Goal: Transaction & Acquisition: Purchase product/service

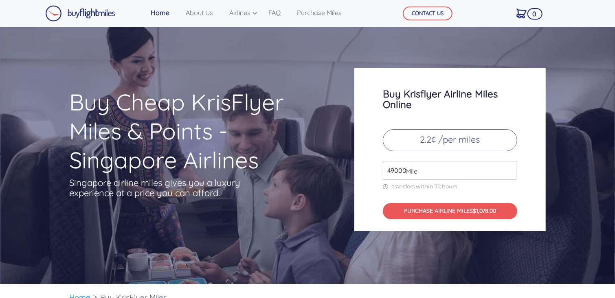
click at [434, 170] on input "49000" at bounding box center [450, 170] width 134 height 19
type input "7"
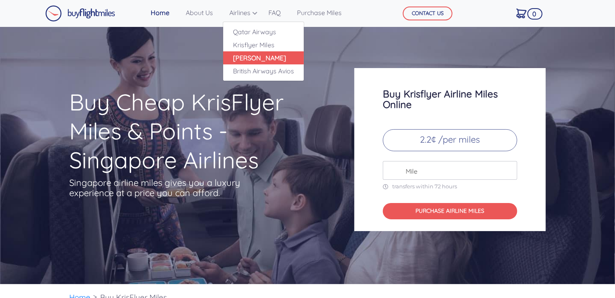
click at [271, 61] on link "[PERSON_NAME]" at bounding box center [263, 57] width 81 height 13
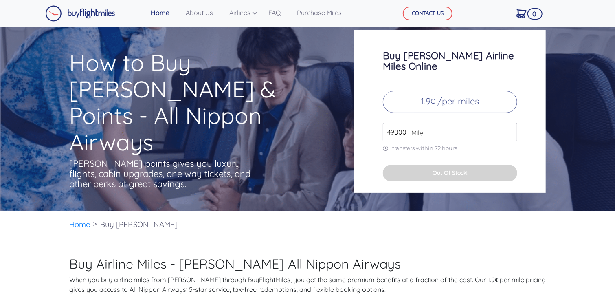
click at [427, 126] on input "49000" at bounding box center [450, 132] width 134 height 19
type input "1000"
click at [465, 147] on div "Buy [PERSON_NAME] Airline Miles Online 1.9¢ /per miles 1000 Mile transfers with…" at bounding box center [451, 111] width 192 height 163
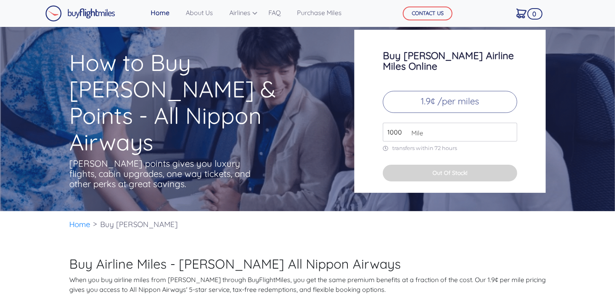
click at [457, 165] on button "Out Of Stock!" at bounding box center [450, 173] width 134 height 17
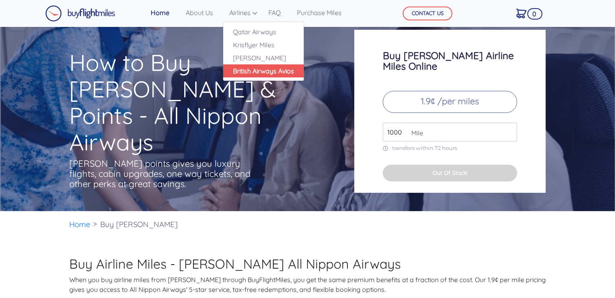
click at [267, 73] on link "British Airways Avios" at bounding box center [263, 70] width 81 height 13
